Goal: Find specific page/section: Find specific page/section

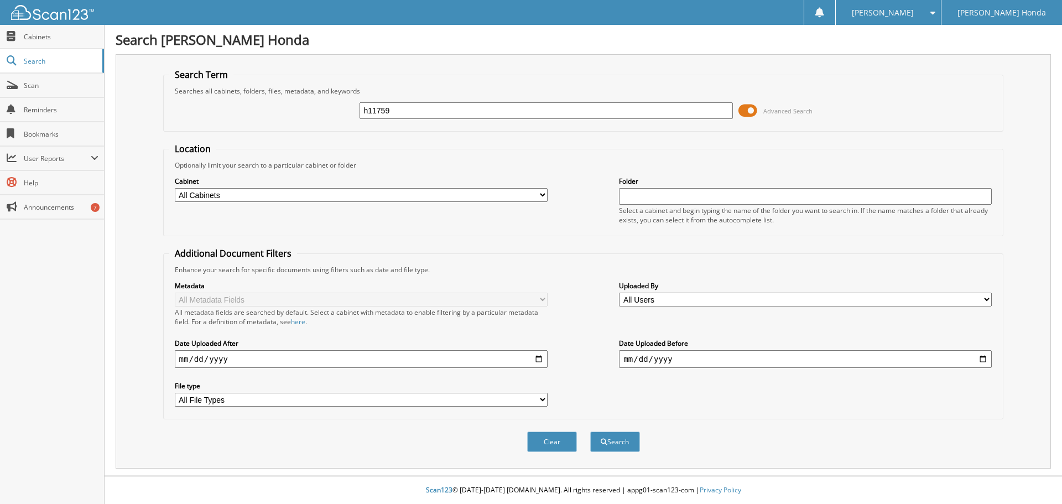
type input "h11759"
click at [590, 431] on button "Search" at bounding box center [615, 441] width 50 height 20
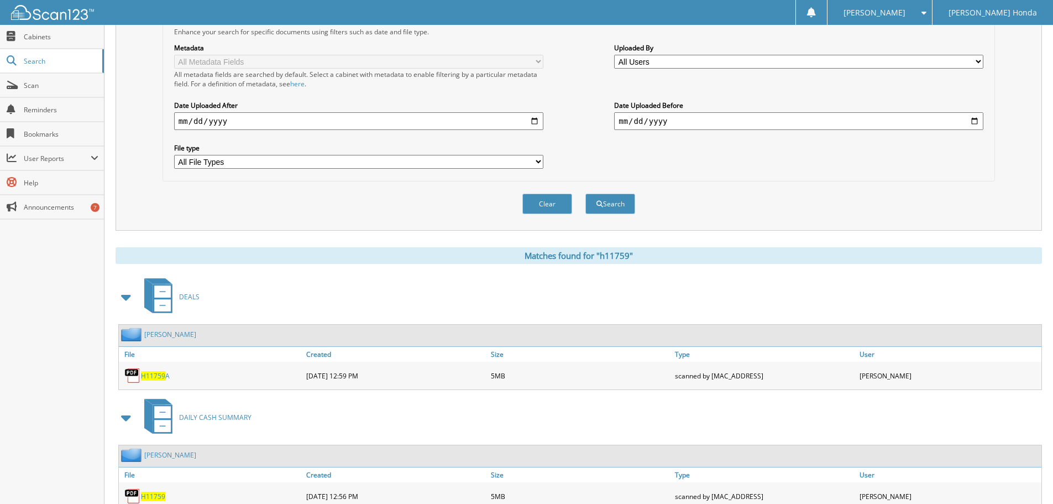
scroll to position [278, 0]
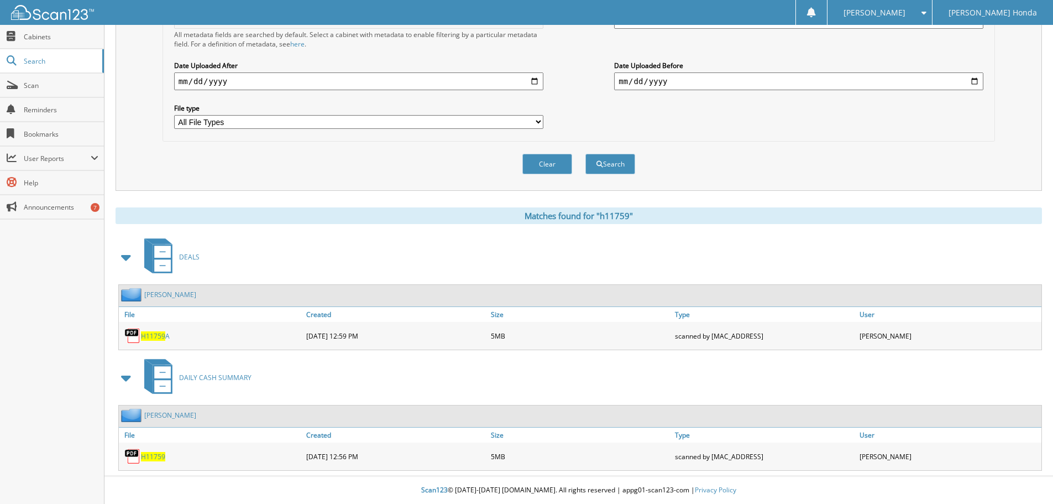
click at [152, 456] on span "H11759" at bounding box center [153, 456] width 24 height 9
